Goal: Find contact information: Find contact information

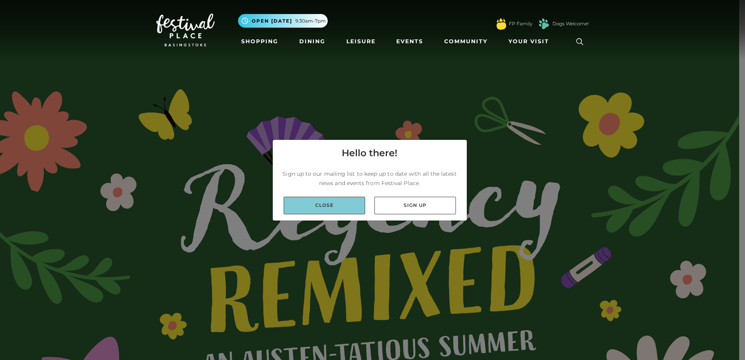
click at [332, 199] on link "Close" at bounding box center [324, 206] width 81 height 18
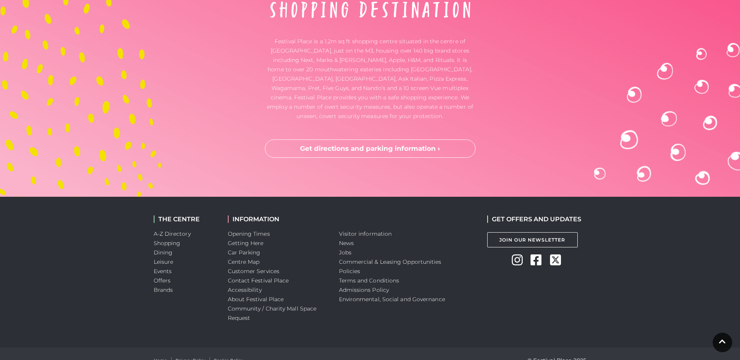
scroll to position [2600, 0]
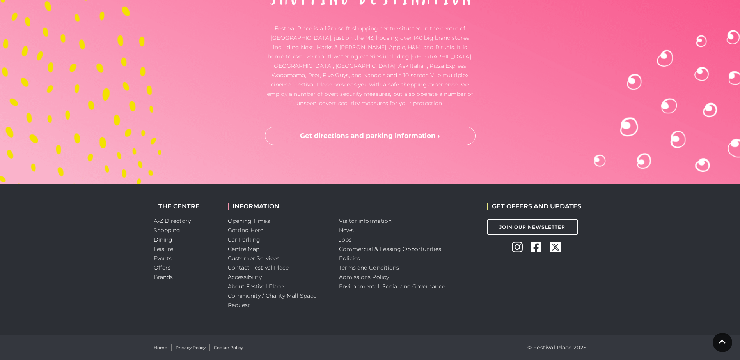
click at [240, 260] on link "Customer Services" at bounding box center [254, 258] width 52 height 7
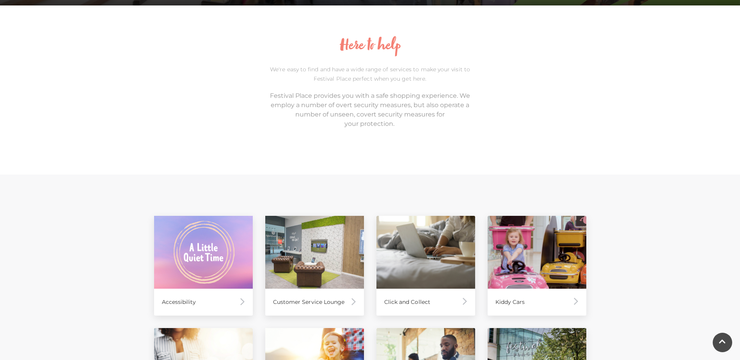
scroll to position [234, 0]
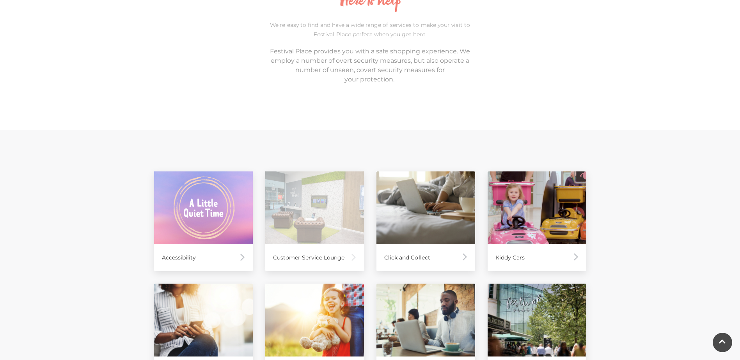
click at [311, 254] on div "Customer Service Lounge" at bounding box center [314, 257] width 99 height 27
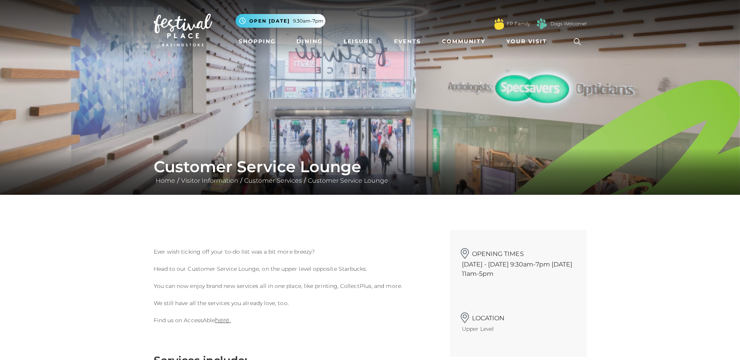
click at [576, 42] on icon at bounding box center [577, 42] width 12 height 12
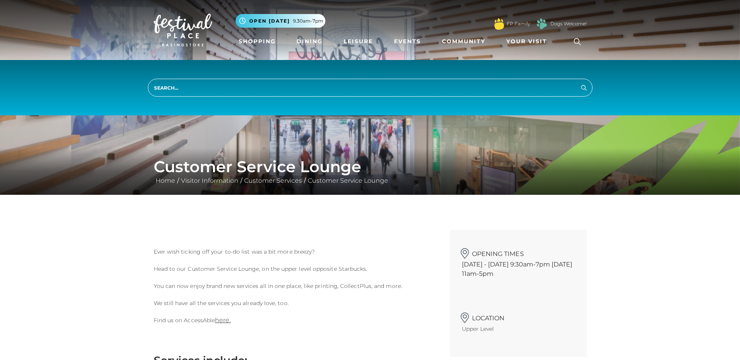
click at [210, 83] on input "search" at bounding box center [370, 88] width 444 height 18
type input "contact number"
click at [579, 83] on button "Search" at bounding box center [583, 88] width 9 height 10
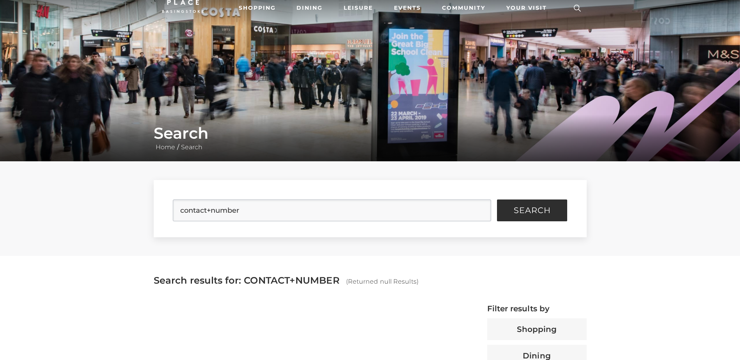
scroll to position [78, 0]
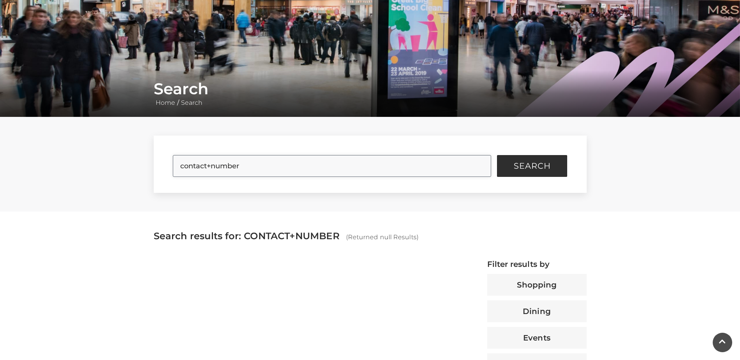
click at [212, 166] on input "contact+number" at bounding box center [332, 166] width 318 height 22
type input "contact number"
click at [513, 168] on span "Search" at bounding box center [531, 166] width 37 height 8
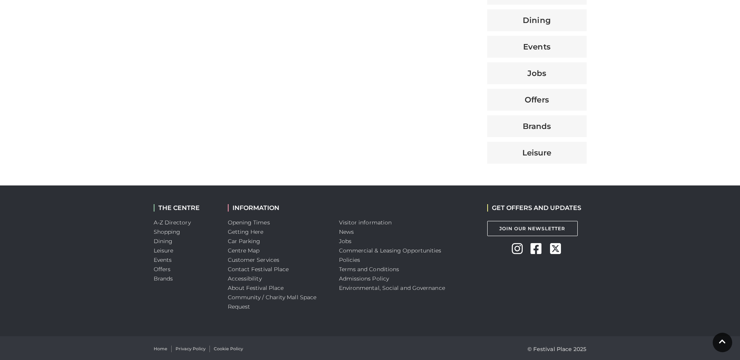
scroll to position [371, 0]
